Goal: Contribute content: Contribute content

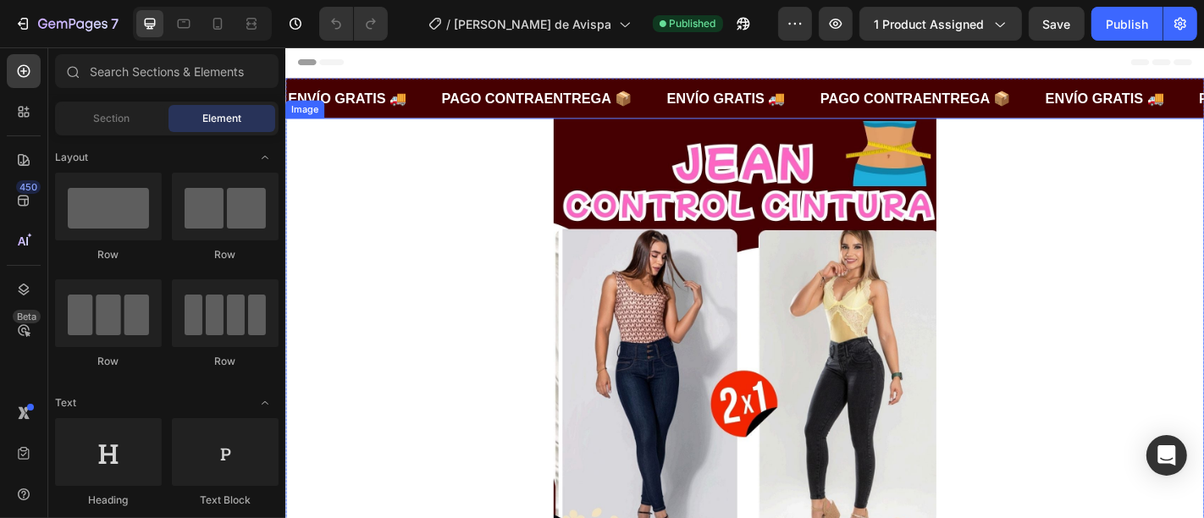
click at [683, 207] on img at bounding box center [792, 501] width 423 height 753
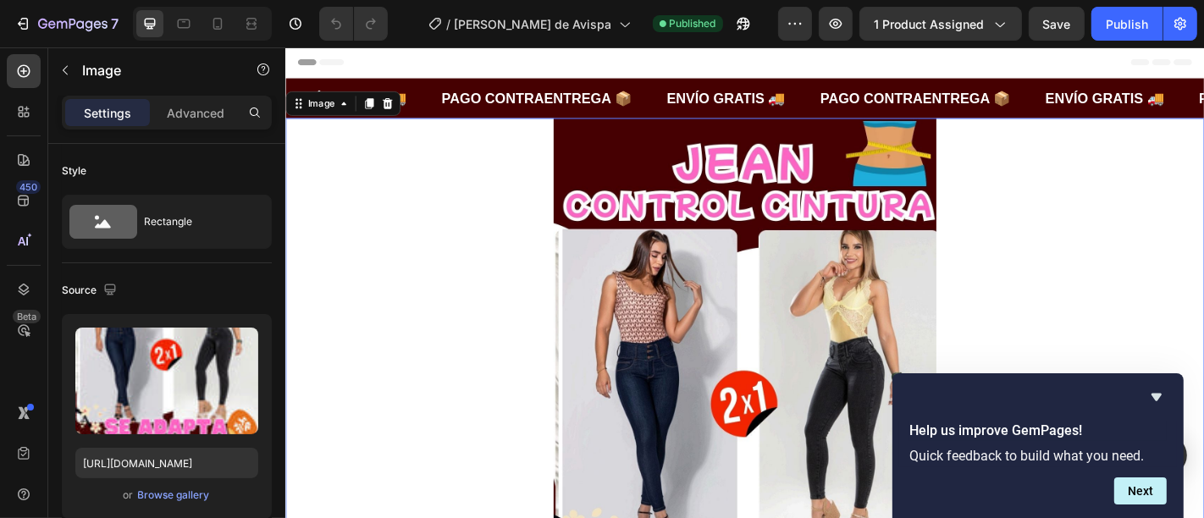
click at [813, 243] on img at bounding box center [792, 501] width 423 height 753
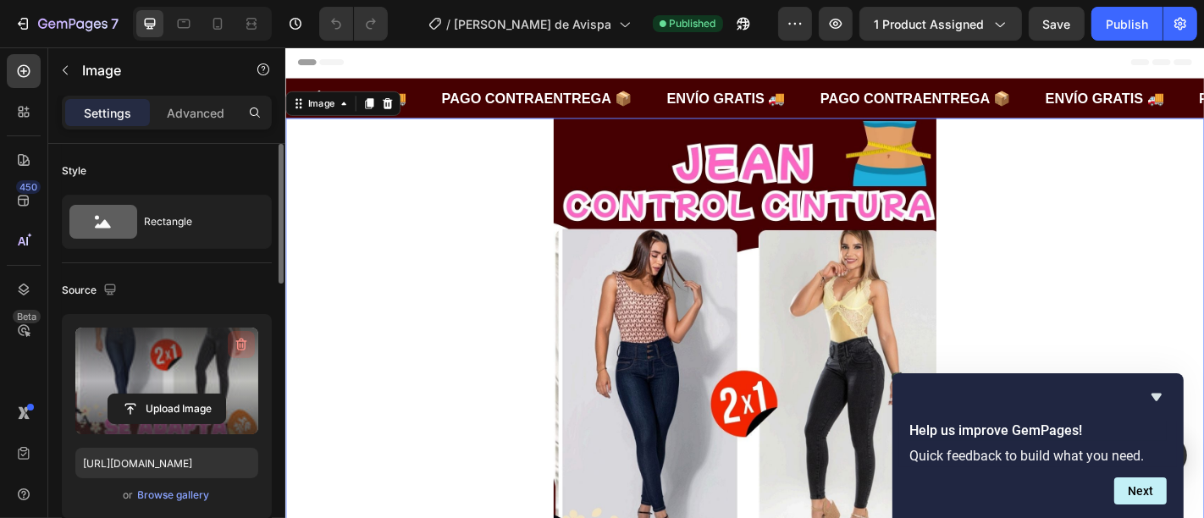
click at [245, 336] on icon "button" at bounding box center [241, 344] width 17 height 17
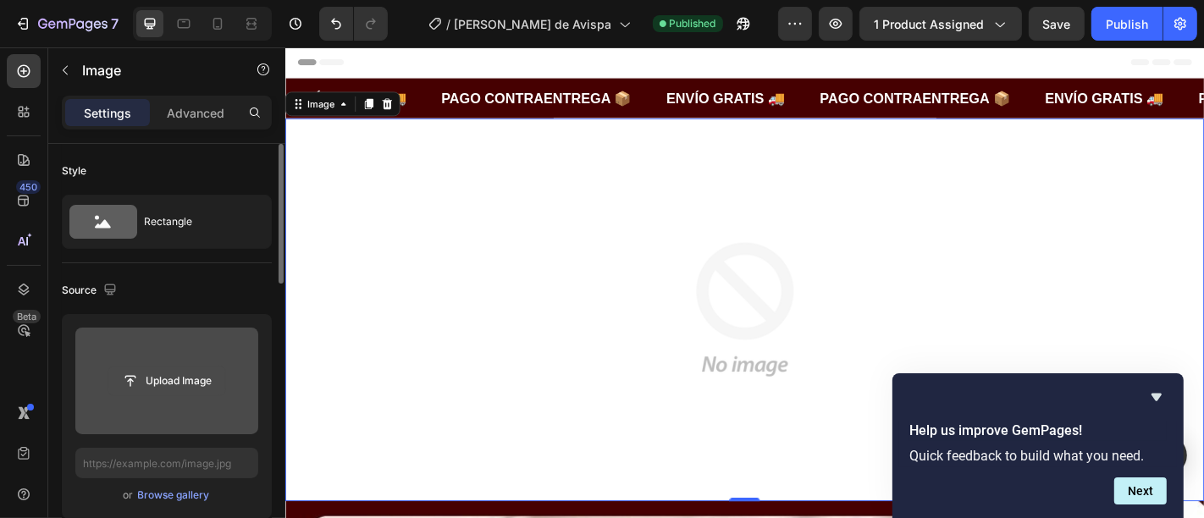
click at [197, 382] on input "file" at bounding box center [166, 381] width 117 height 29
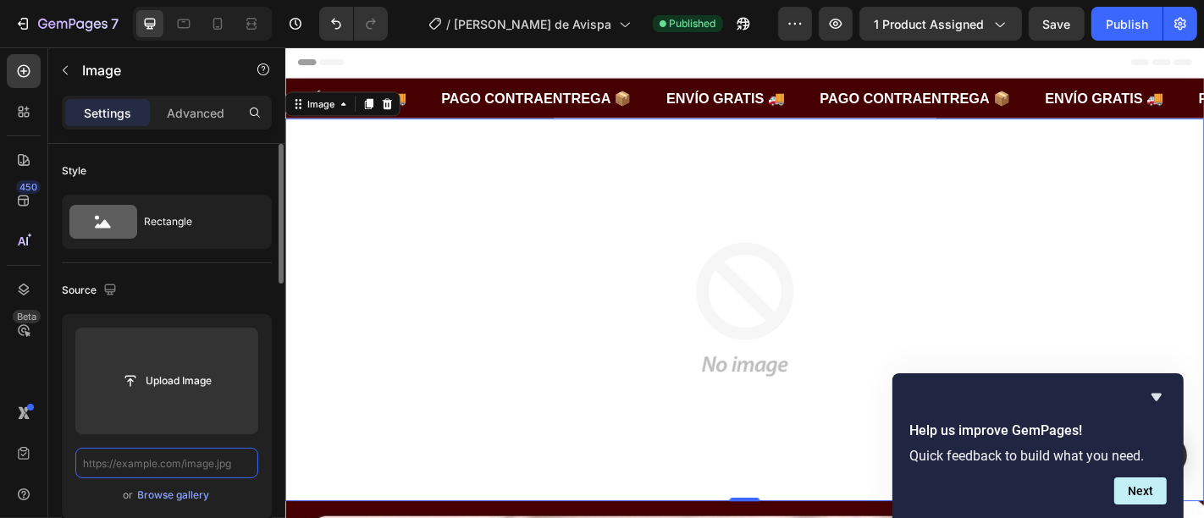
click at [148, 467] on input "text" at bounding box center [166, 463] width 183 height 30
paste input "[URL][DOMAIN_NAME]"
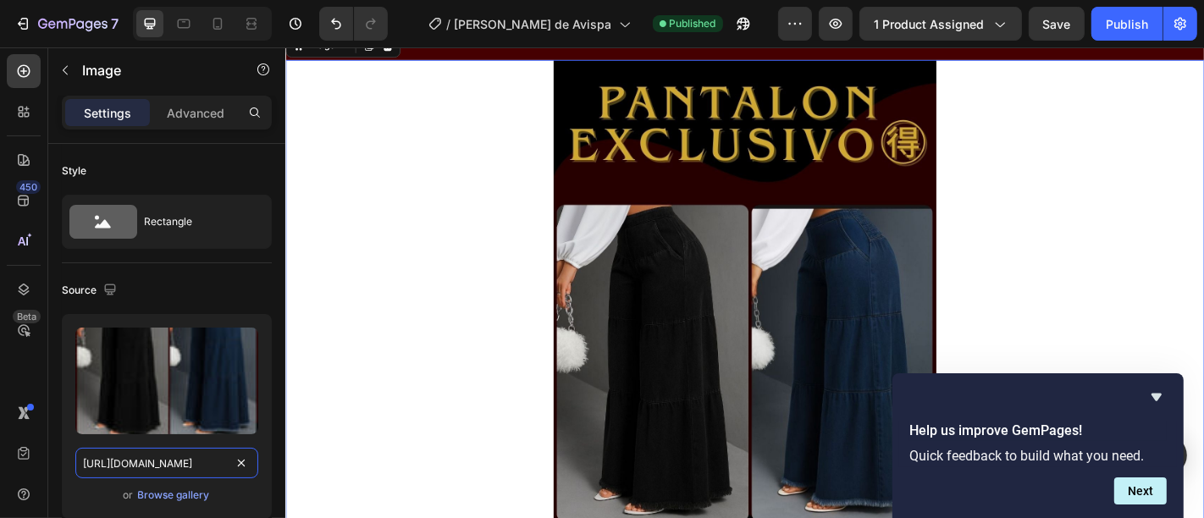
scroll to position [94, 0]
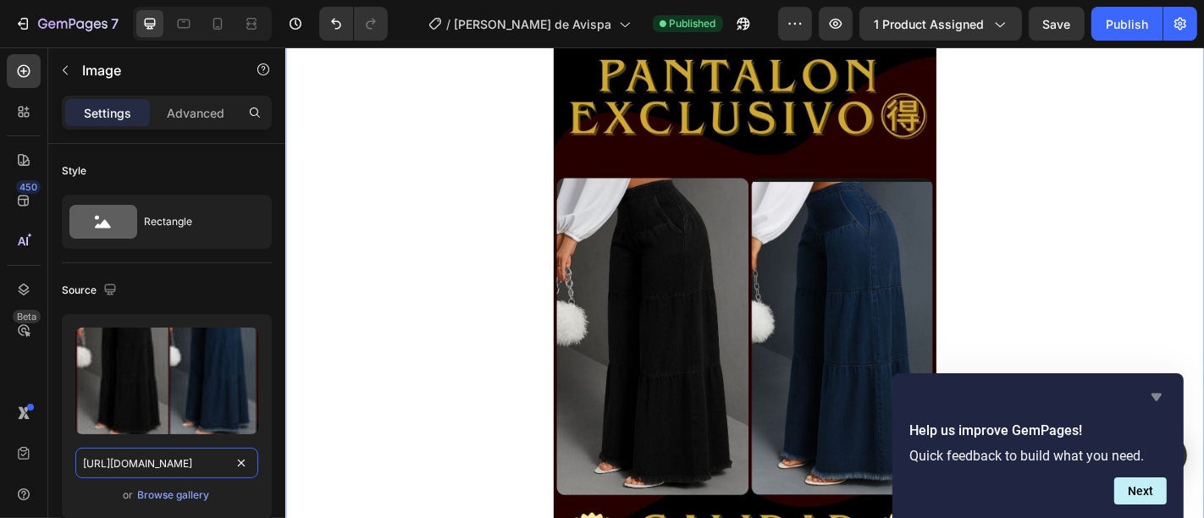
type input "[URL][DOMAIN_NAME]"
click at [1161, 391] on icon "Hide survey" at bounding box center [1156, 397] width 20 height 20
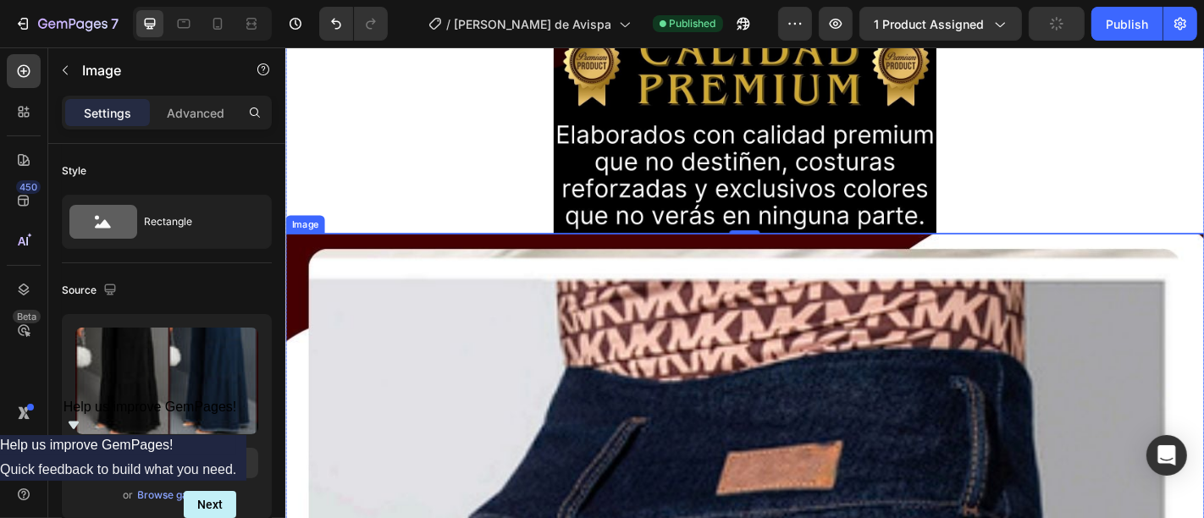
scroll to position [658, 0]
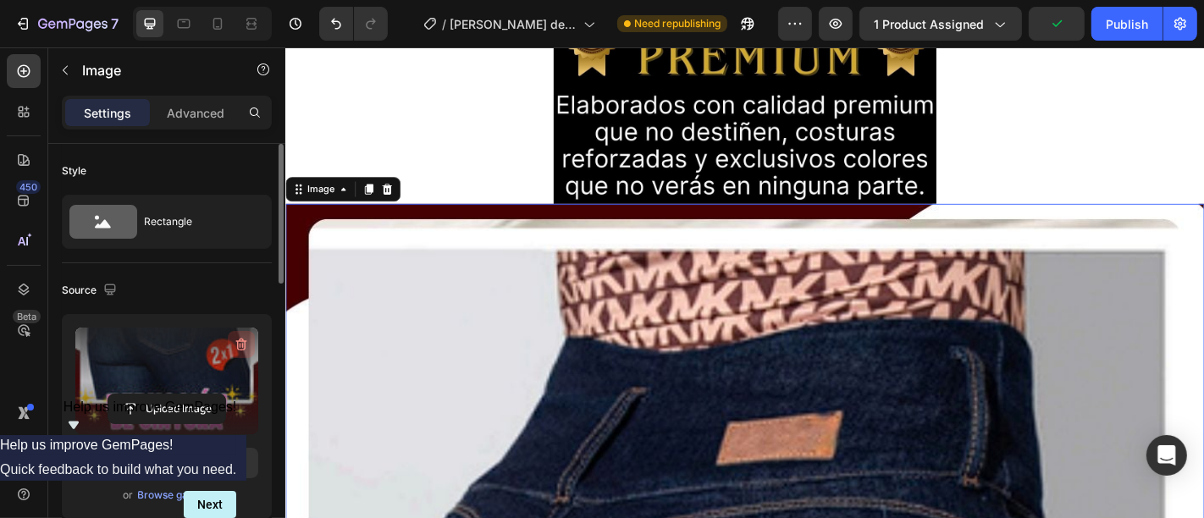
click at [241, 341] on icon "button" at bounding box center [241, 344] width 17 height 17
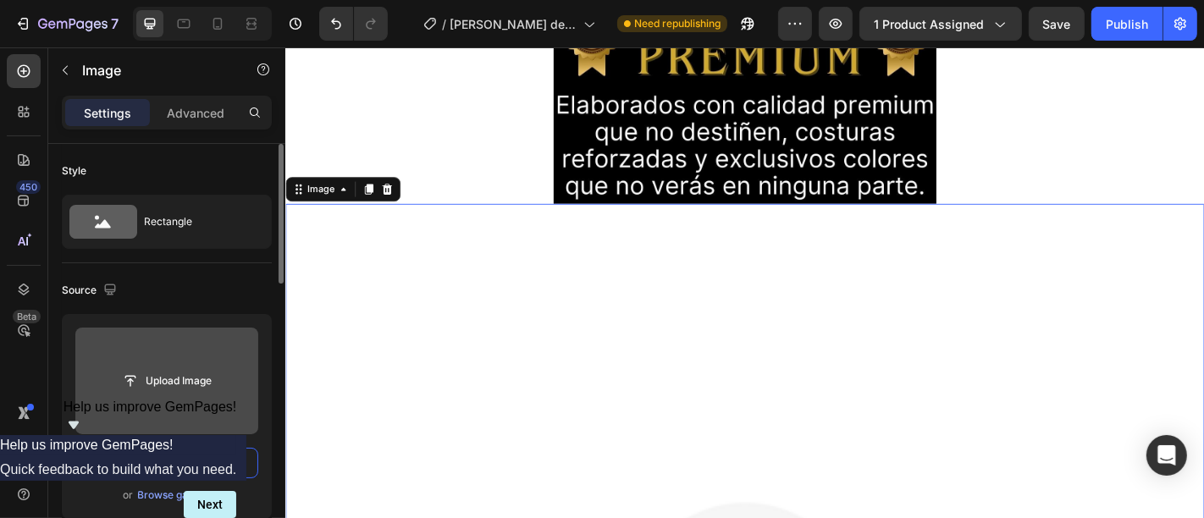
click at [157, 465] on input "text" at bounding box center [166, 463] width 183 height 30
paste input "[URL][DOMAIN_NAME]"
type input "[URL][DOMAIN_NAME]"
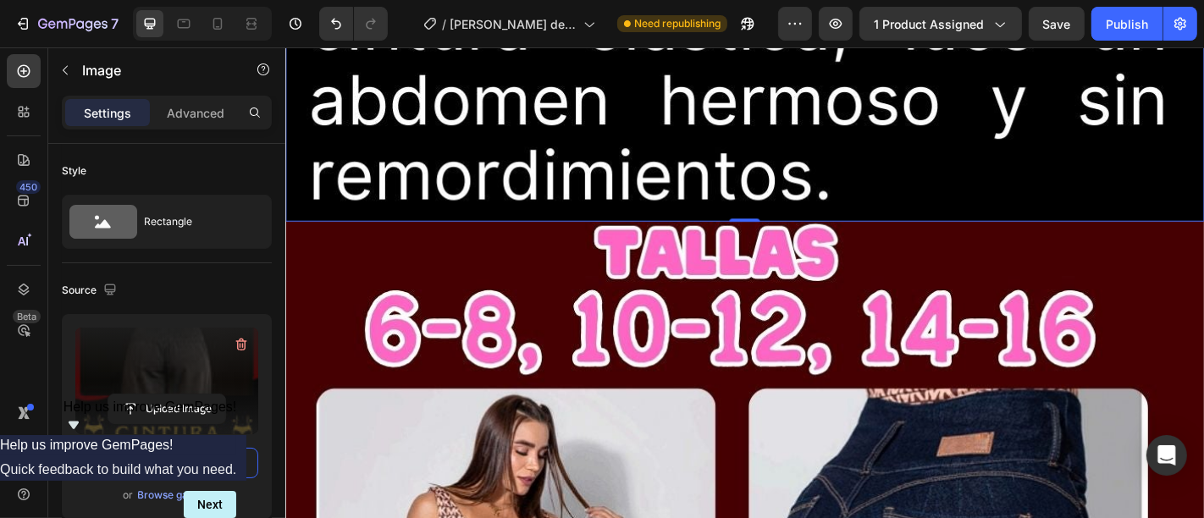
scroll to position [2634, 0]
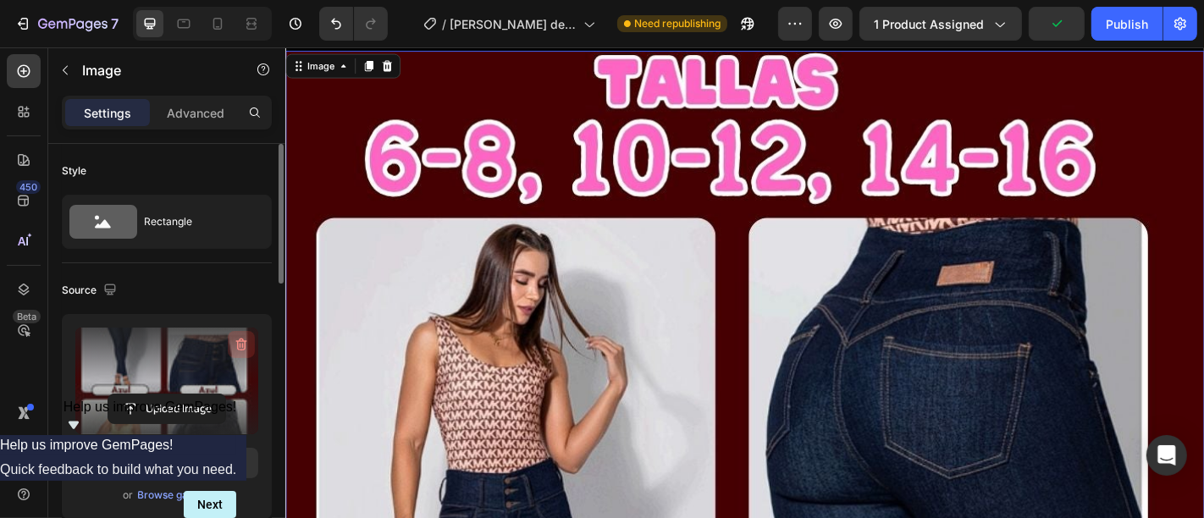
click at [241, 339] on icon "button" at bounding box center [241, 345] width 11 height 13
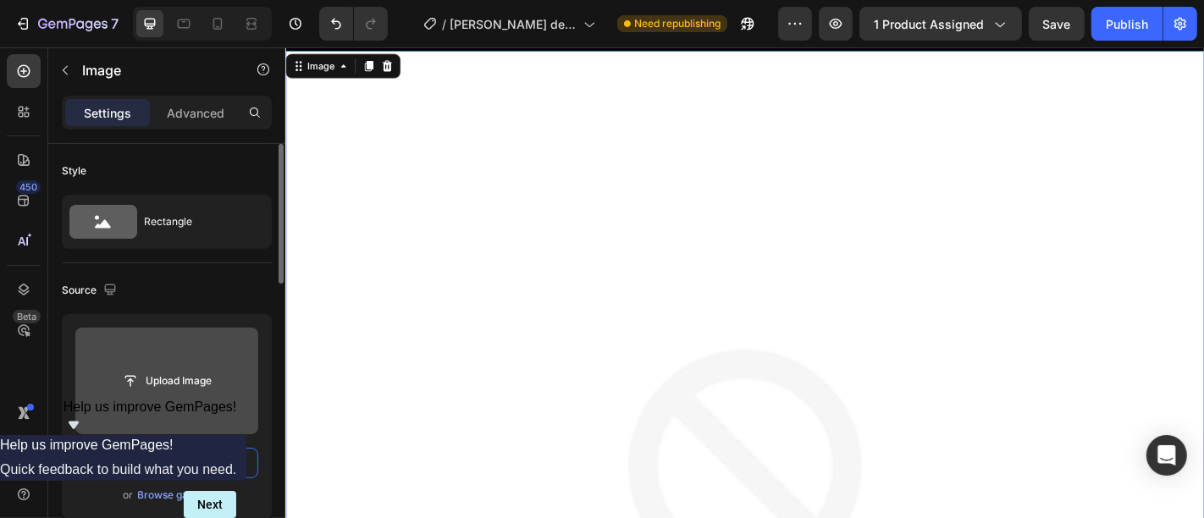
click at [135, 468] on input "text" at bounding box center [166, 463] width 183 height 30
paste input "[URL][DOMAIN_NAME]"
type input "[URL][DOMAIN_NAME]"
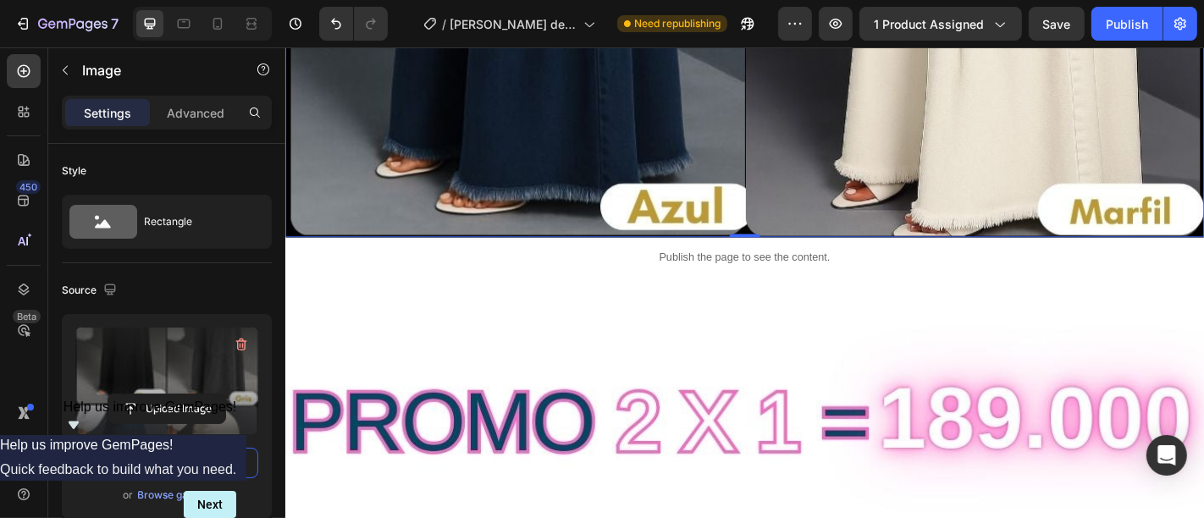
scroll to position [4515, 0]
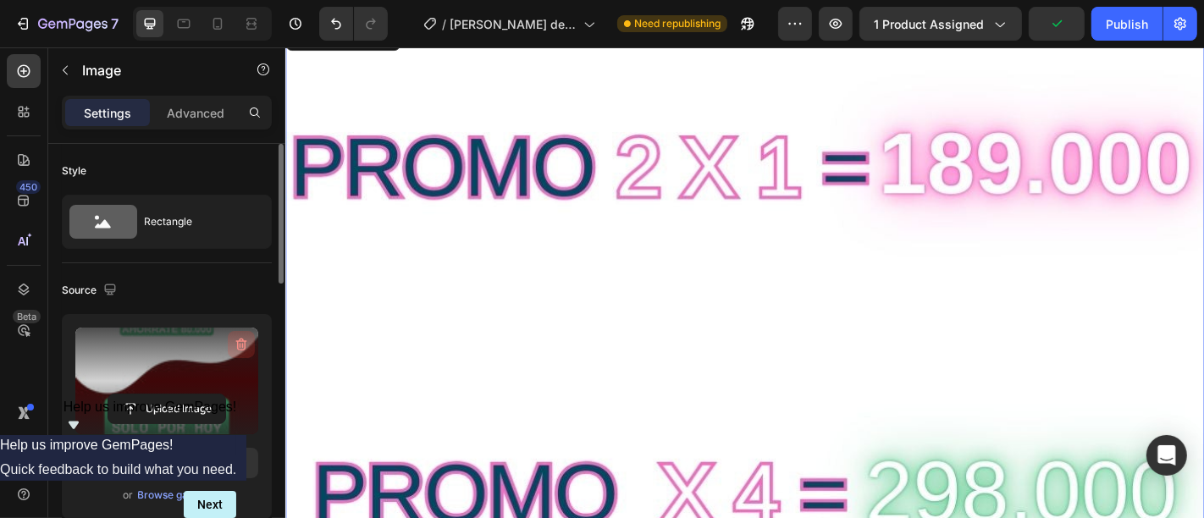
click at [252, 345] on button "button" at bounding box center [241, 344] width 27 height 27
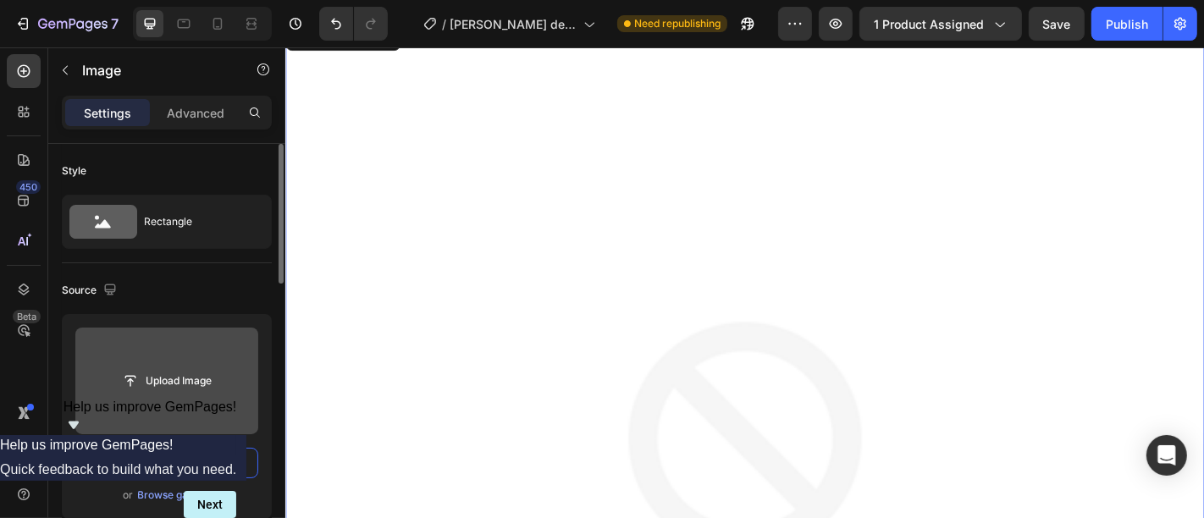
click at [137, 467] on input "text" at bounding box center [166, 463] width 183 height 30
paste input "[URL][DOMAIN_NAME]"
type input "[URL][DOMAIN_NAME]"
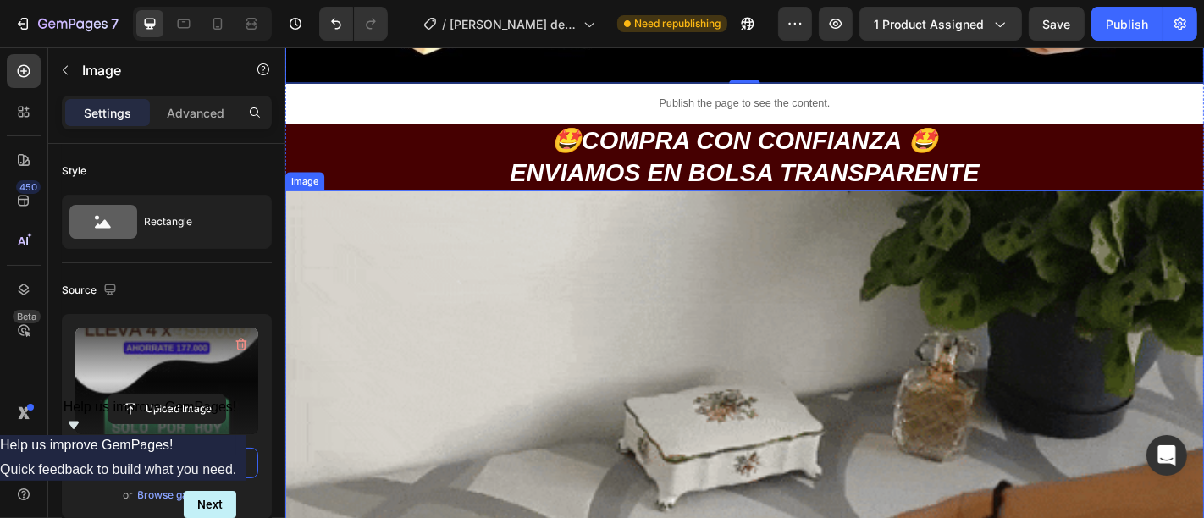
scroll to position [6302, 0]
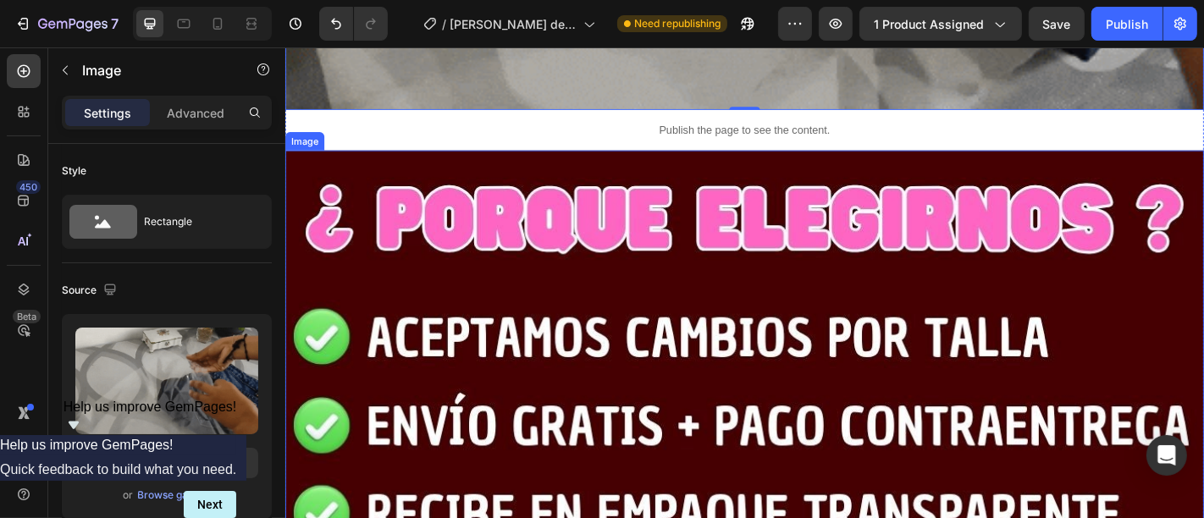
scroll to position [7430, 0]
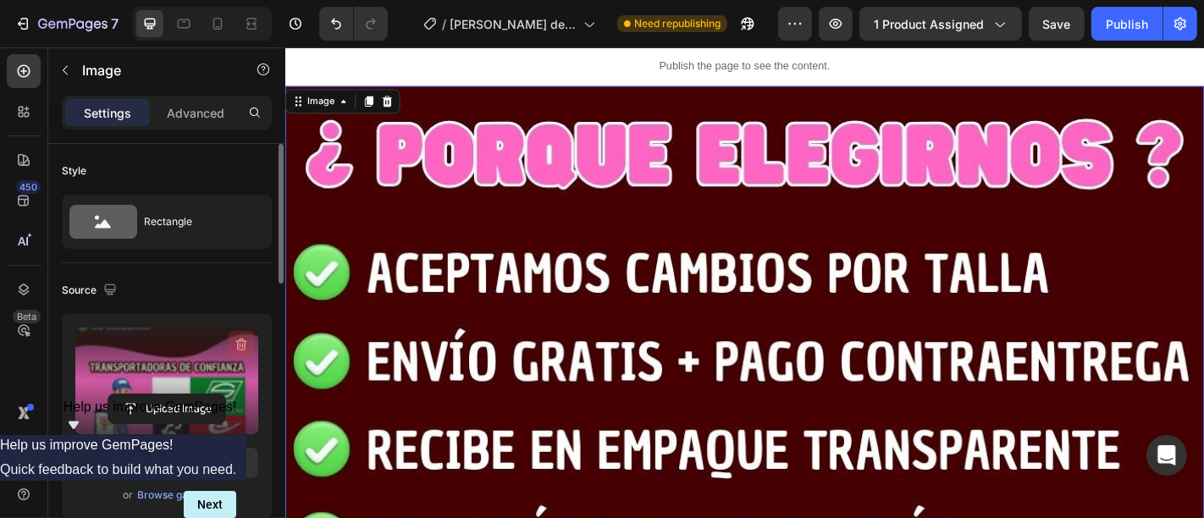
click at [245, 348] on icon "button" at bounding box center [241, 345] width 11 height 13
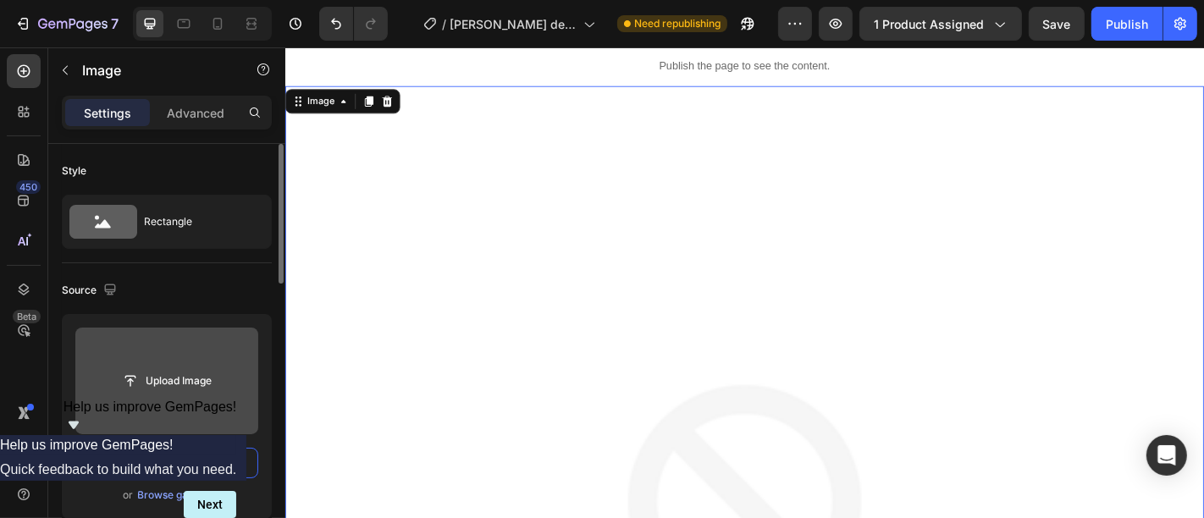
click at [138, 450] on input "text" at bounding box center [166, 463] width 183 height 30
paste input "[URL][DOMAIN_NAME]"
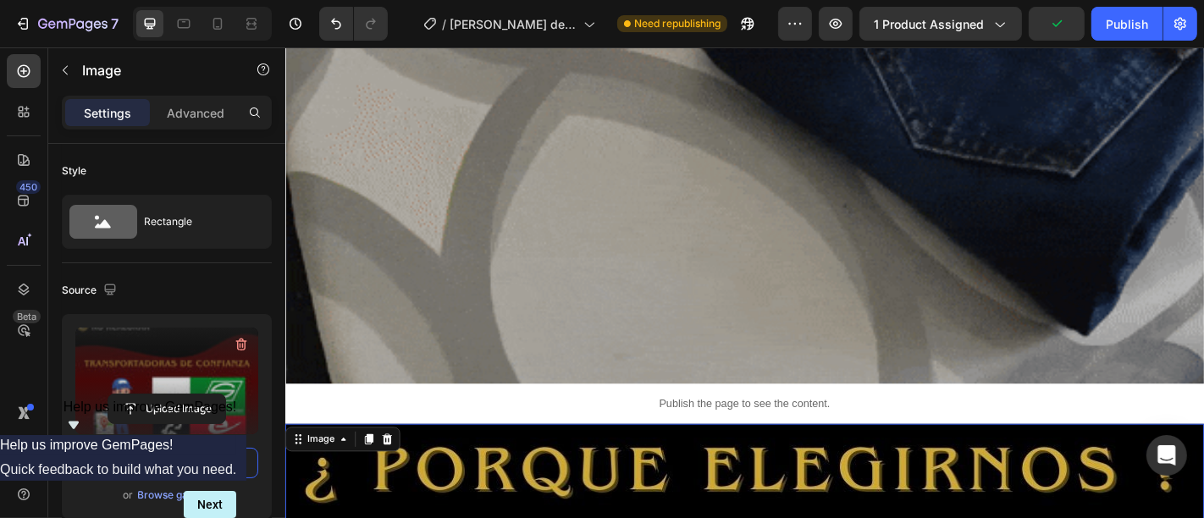
scroll to position [7054, 0]
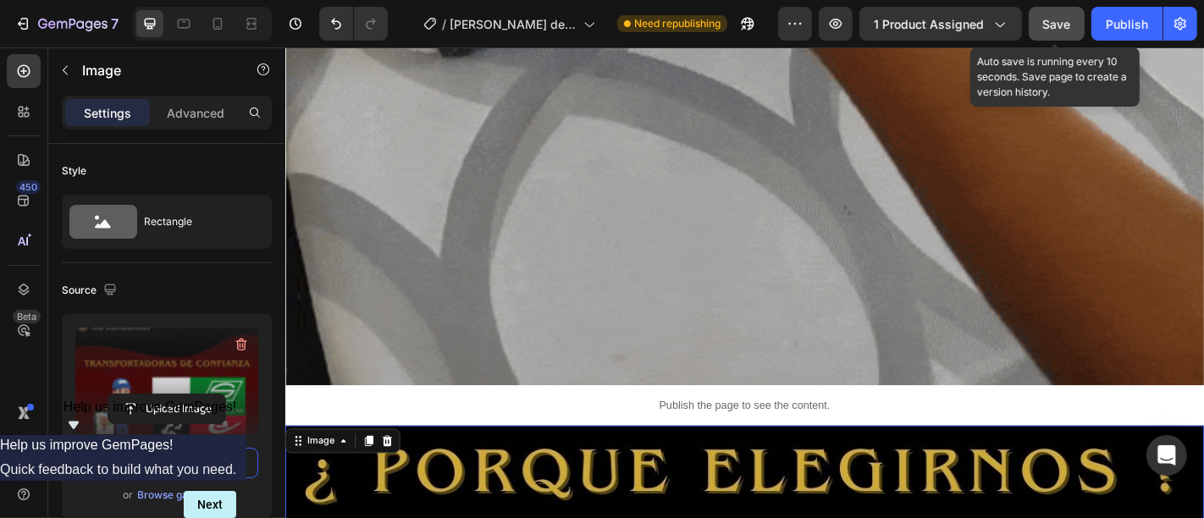
type input "[URL][DOMAIN_NAME]"
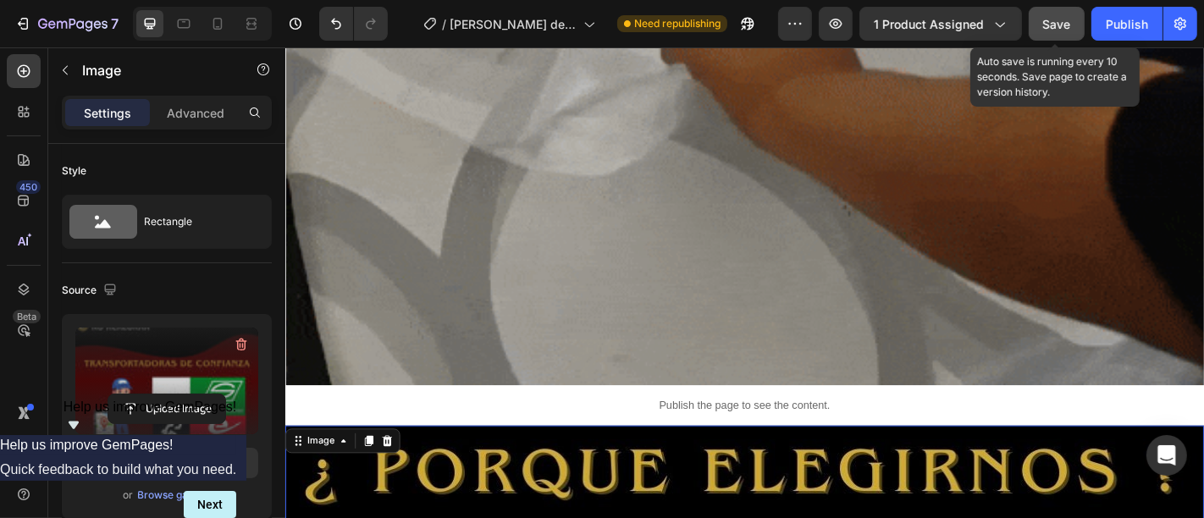
scroll to position [0, 0]
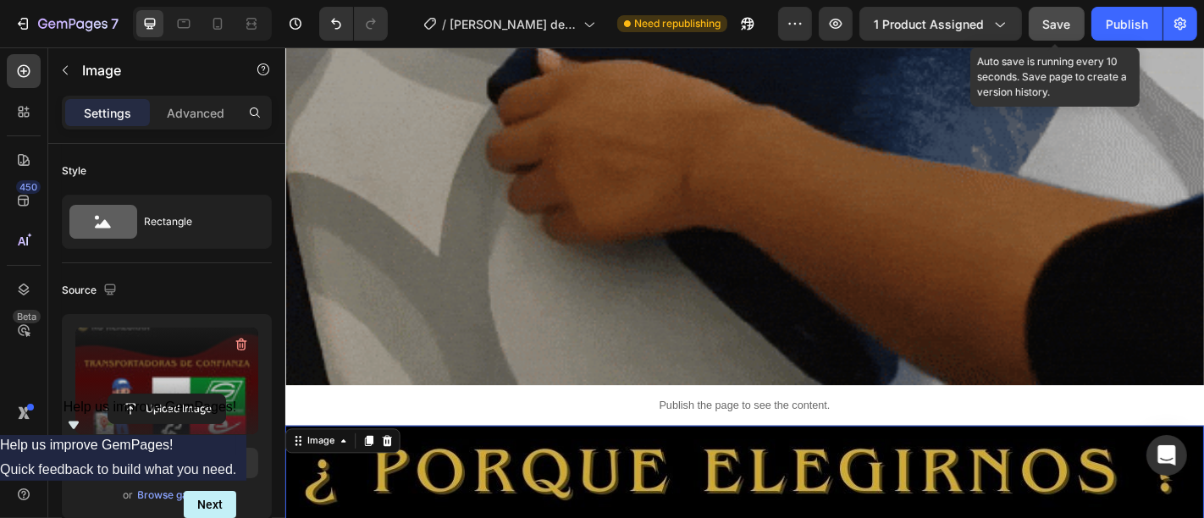
click at [1052, 17] on span "Save" at bounding box center [1057, 24] width 28 height 14
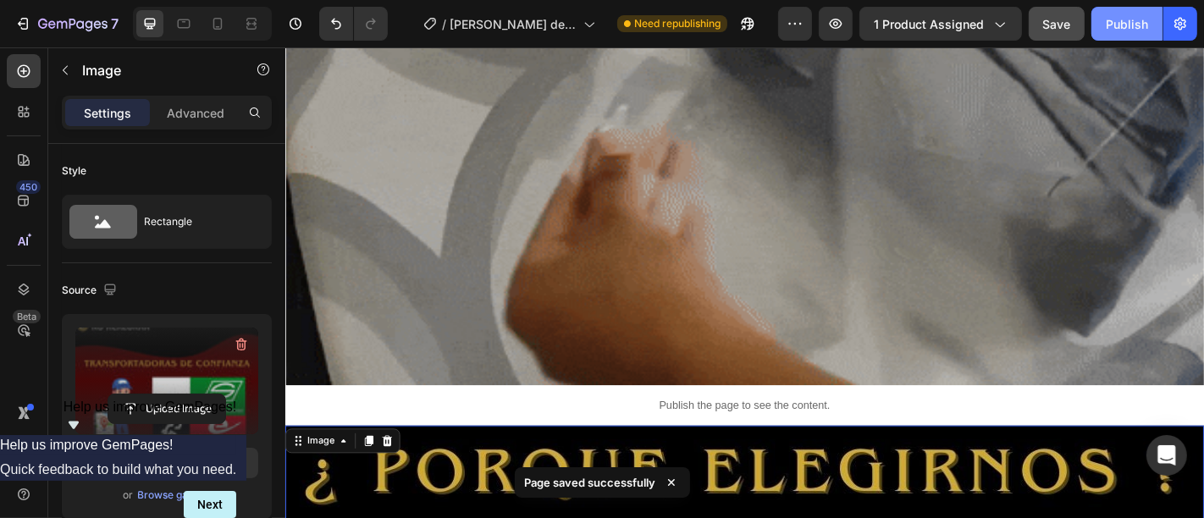
click at [1122, 23] on div "Publish" at bounding box center [1127, 24] width 42 height 18
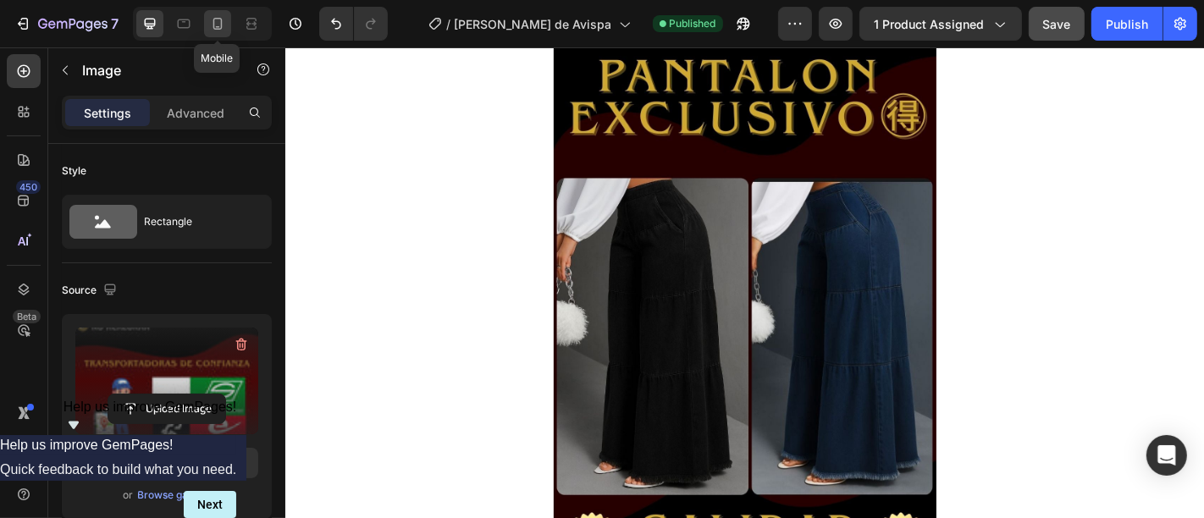
click at [218, 18] on icon at bounding box center [217, 23] width 17 height 17
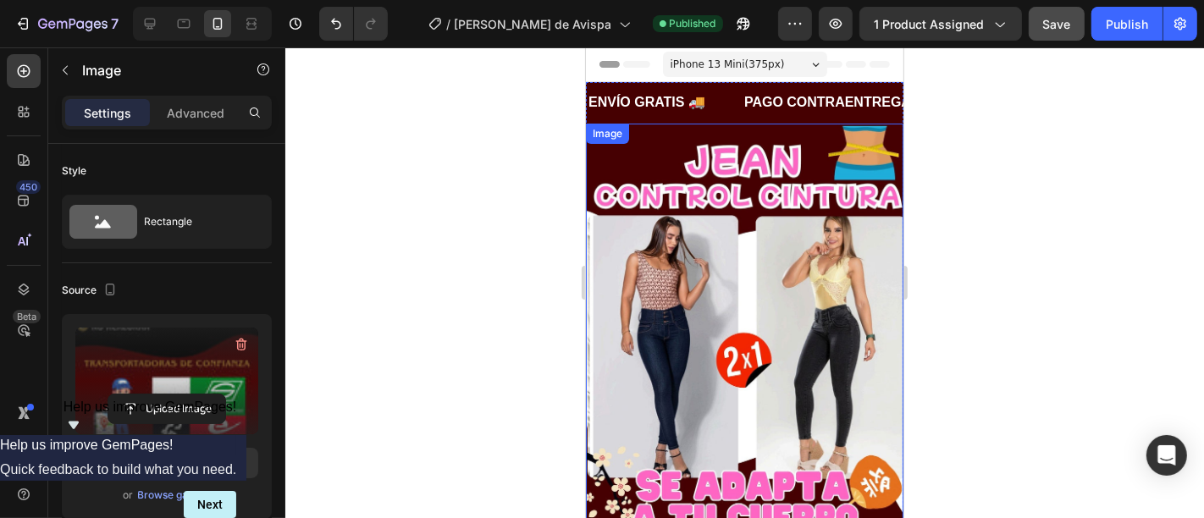
click at [709, 206] on img at bounding box center [743, 405] width 317 height 565
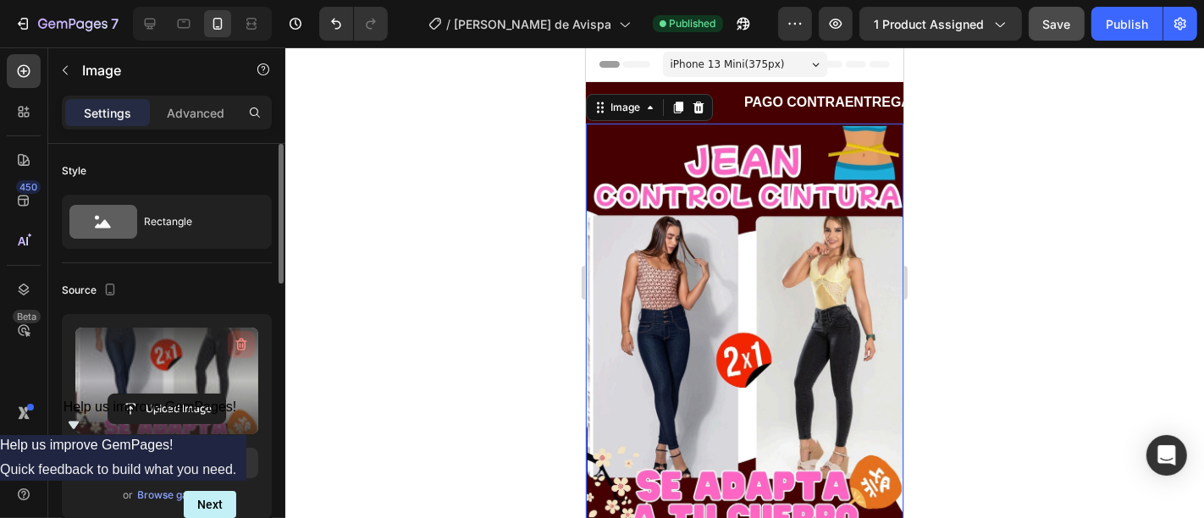
click at [243, 344] on icon "button" at bounding box center [241, 344] width 17 height 17
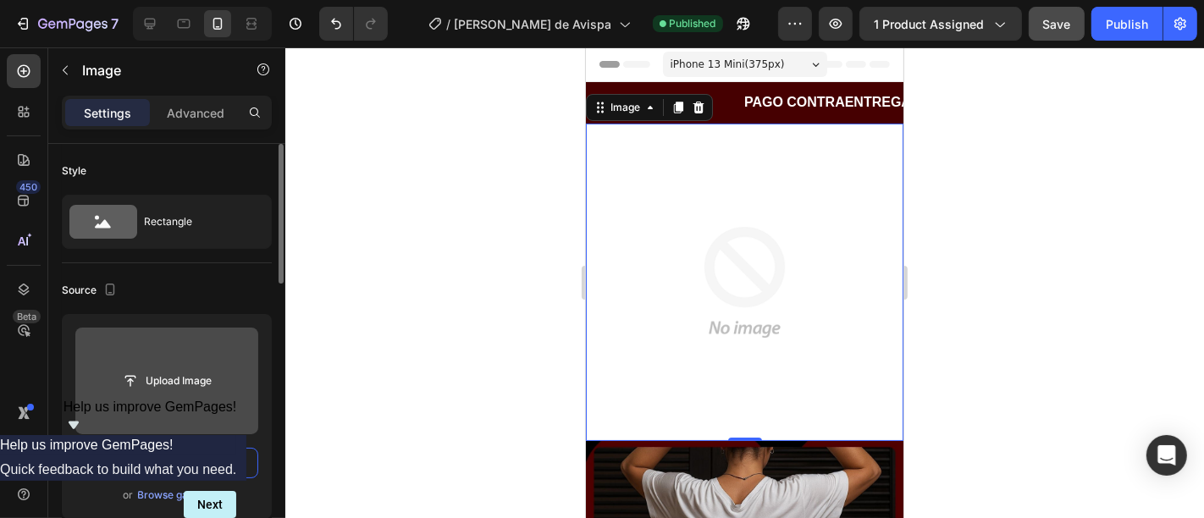
click at [137, 455] on input "text" at bounding box center [166, 463] width 183 height 30
paste input "[URL][DOMAIN_NAME]"
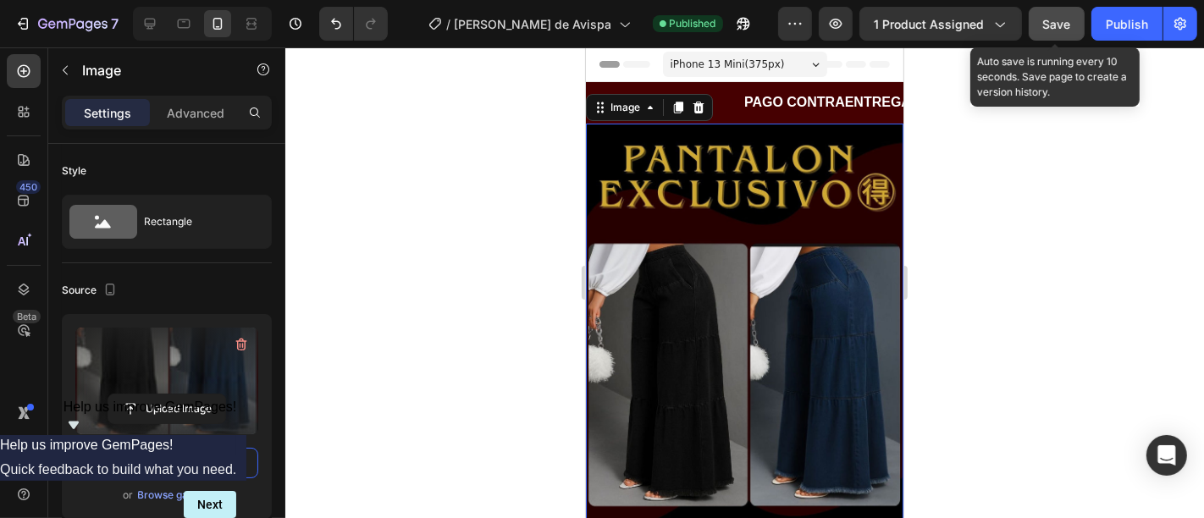
type input "[URL][DOMAIN_NAME]"
click at [1073, 23] on button "Save" at bounding box center [1057, 24] width 56 height 34
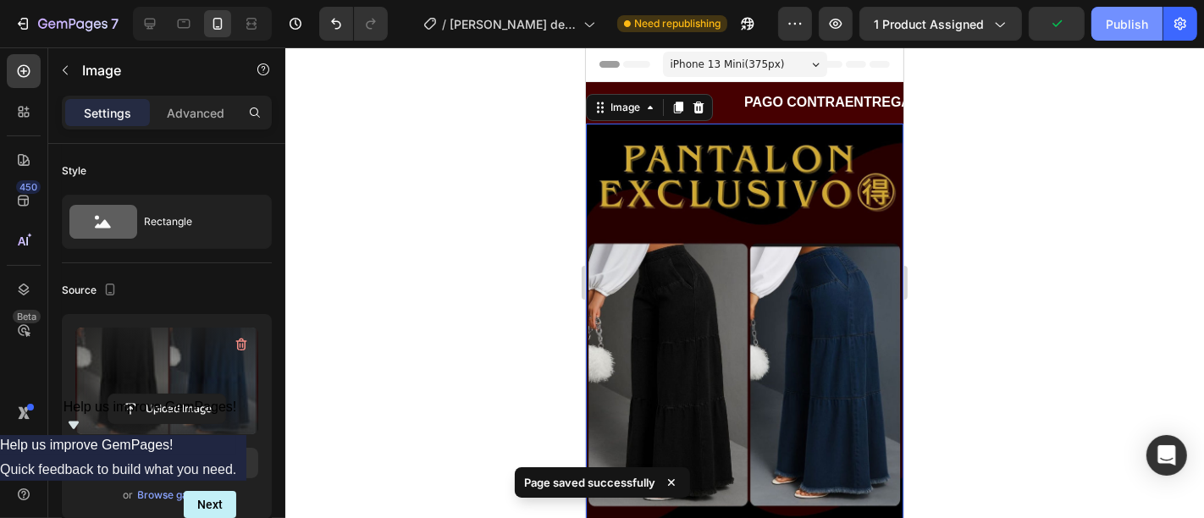
click at [1109, 32] on button "Publish" at bounding box center [1126, 24] width 71 height 34
click at [959, 196] on div at bounding box center [744, 282] width 918 height 471
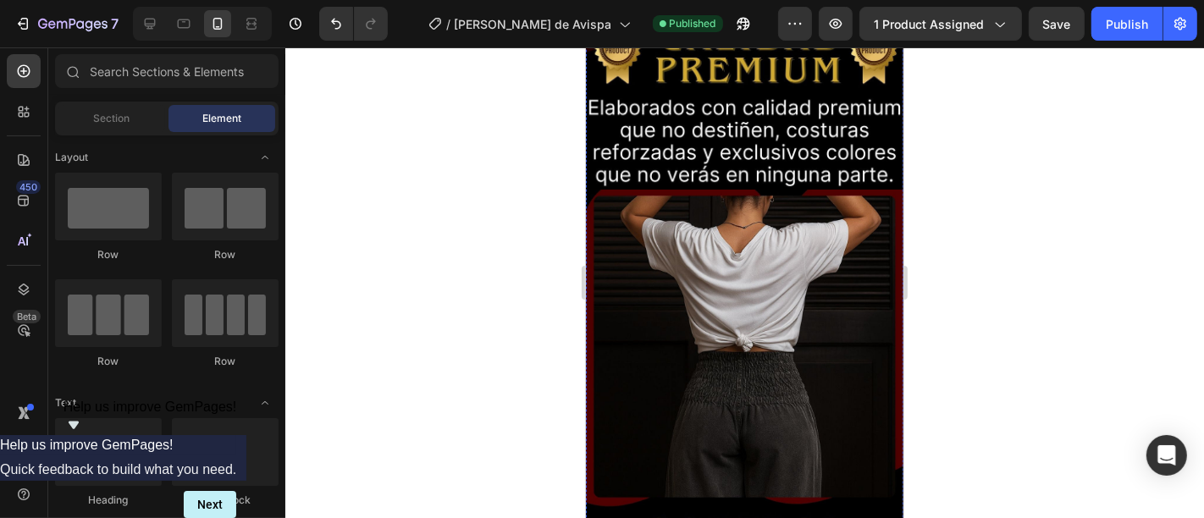
scroll to position [376, 0]
